Goal: Transaction & Acquisition: Book appointment/travel/reservation

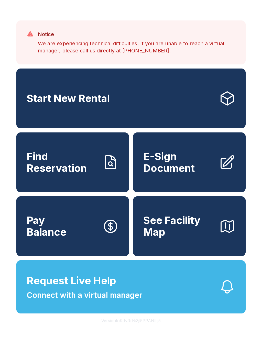
click at [141, 328] on button "Version toKJvRrNi3jl5PPANlLj5" at bounding box center [131, 321] width 68 height 14
click at [148, 328] on button "Version toKJvRrNi3jl5PPANlLj5" at bounding box center [131, 321] width 68 height 14
click at [145, 328] on button "Version toKJvRrNi3jl5PPANlLj5" at bounding box center [131, 321] width 68 height 14
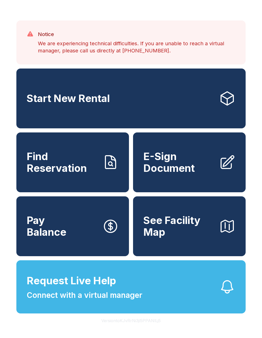
click at [145, 328] on button "Version toKJvRrNi3jl5PPANlLj5" at bounding box center [131, 321] width 68 height 14
click at [138, 328] on button "Version toKJvRrNi3jl5PPANlLj5" at bounding box center [131, 321] width 68 height 14
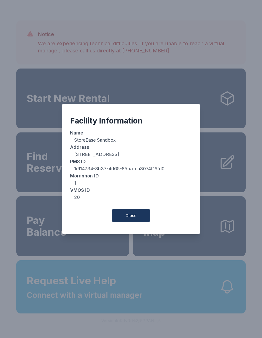
click at [137, 332] on div "Facility Information Name StoreEase Sandbox Address [STREET_ADDRESS] PMS ID 1e1…" at bounding box center [131, 169] width 262 height 338
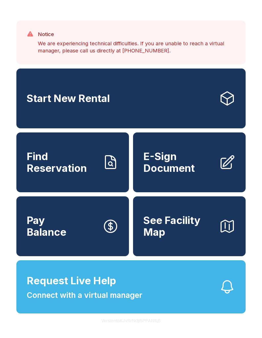
click at [139, 328] on button "Version toKJvRrNi3jl5PPANlLj5" at bounding box center [131, 321] width 68 height 14
click at [142, 328] on button "Version toKJvRrNi3jl5PPANlLj5" at bounding box center [131, 321] width 68 height 14
click at [141, 328] on button "Version toKJvRrNi3jl5PPANlLj5" at bounding box center [131, 321] width 68 height 14
click at [142, 328] on button "Version toKJvRrNi3jl5PPANlLj5" at bounding box center [131, 321] width 68 height 14
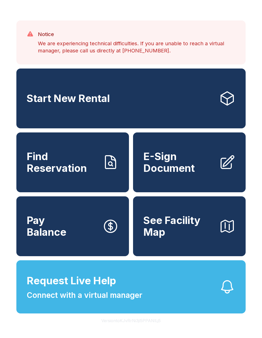
click at [142, 328] on button "Version toKJvRrNi3jl5PPANlLj5" at bounding box center [131, 321] width 68 height 14
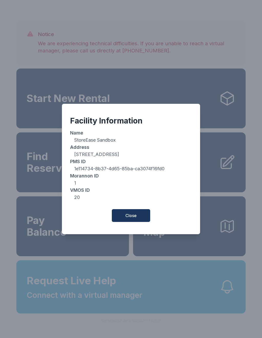
click at [129, 219] on span "Close" at bounding box center [130, 216] width 11 height 6
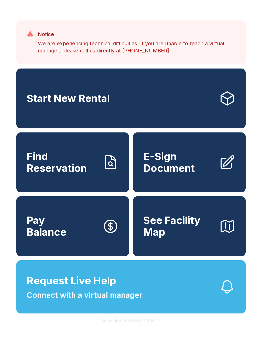
click at [133, 113] on link "Start New Rental" at bounding box center [130, 99] width 229 height 60
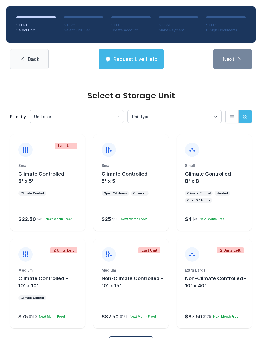
click at [114, 116] on span "Unit size" at bounding box center [74, 117] width 80 height 6
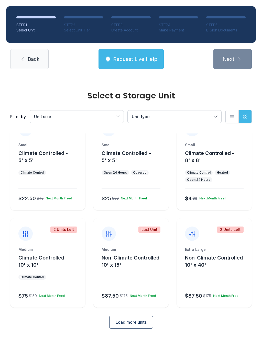
scroll to position [20, 0]
click at [205, 117] on span "Unit type" at bounding box center [172, 117] width 80 height 6
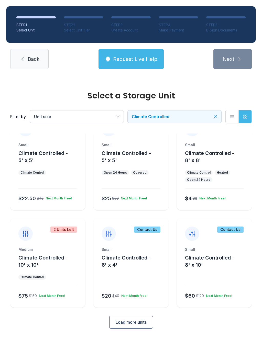
click at [126, 322] on span "Load more units" at bounding box center [131, 322] width 31 height 6
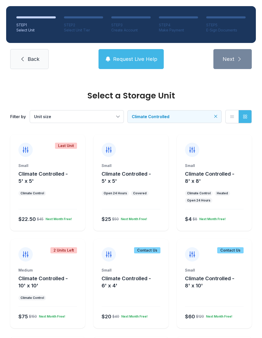
scroll to position [0, 0]
click at [216, 116] on icon "Clear filters" at bounding box center [215, 116] width 5 height 5
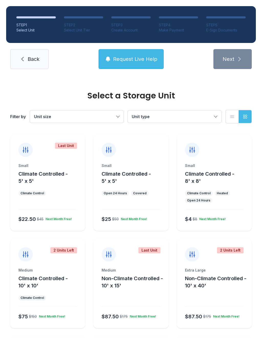
click at [199, 116] on span "Unit type" at bounding box center [172, 117] width 80 height 6
click at [152, 152] on span "Parking" at bounding box center [150, 153] width 15 height 6
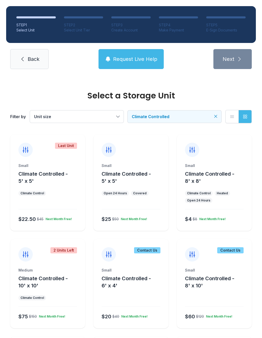
click at [213, 117] on icon "Clear filters" at bounding box center [215, 116] width 5 height 5
